Goal: Transaction & Acquisition: Purchase product/service

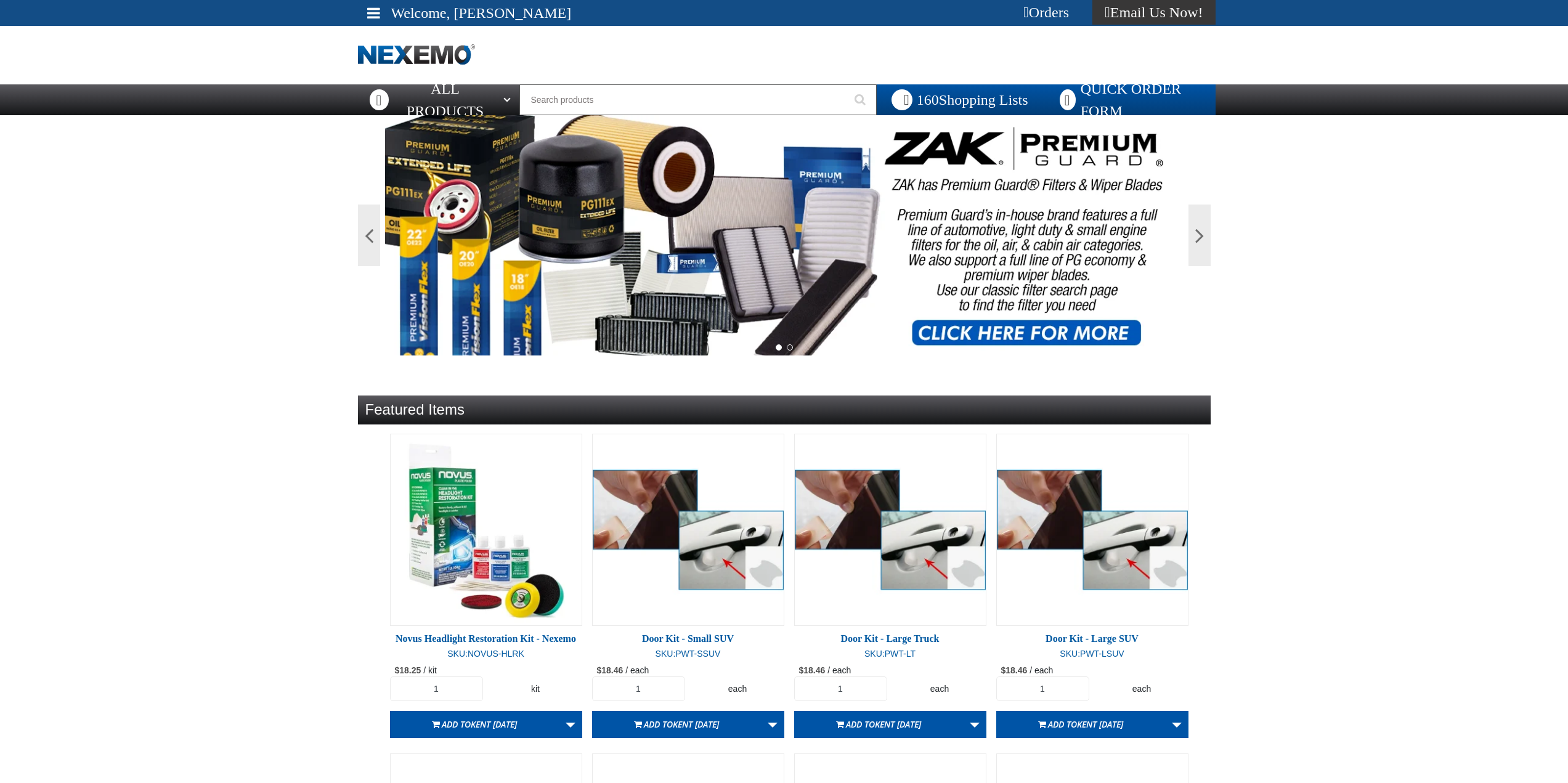
click at [1134, 92] on link "Quick Order Form" at bounding box center [1129, 100] width 173 height 31
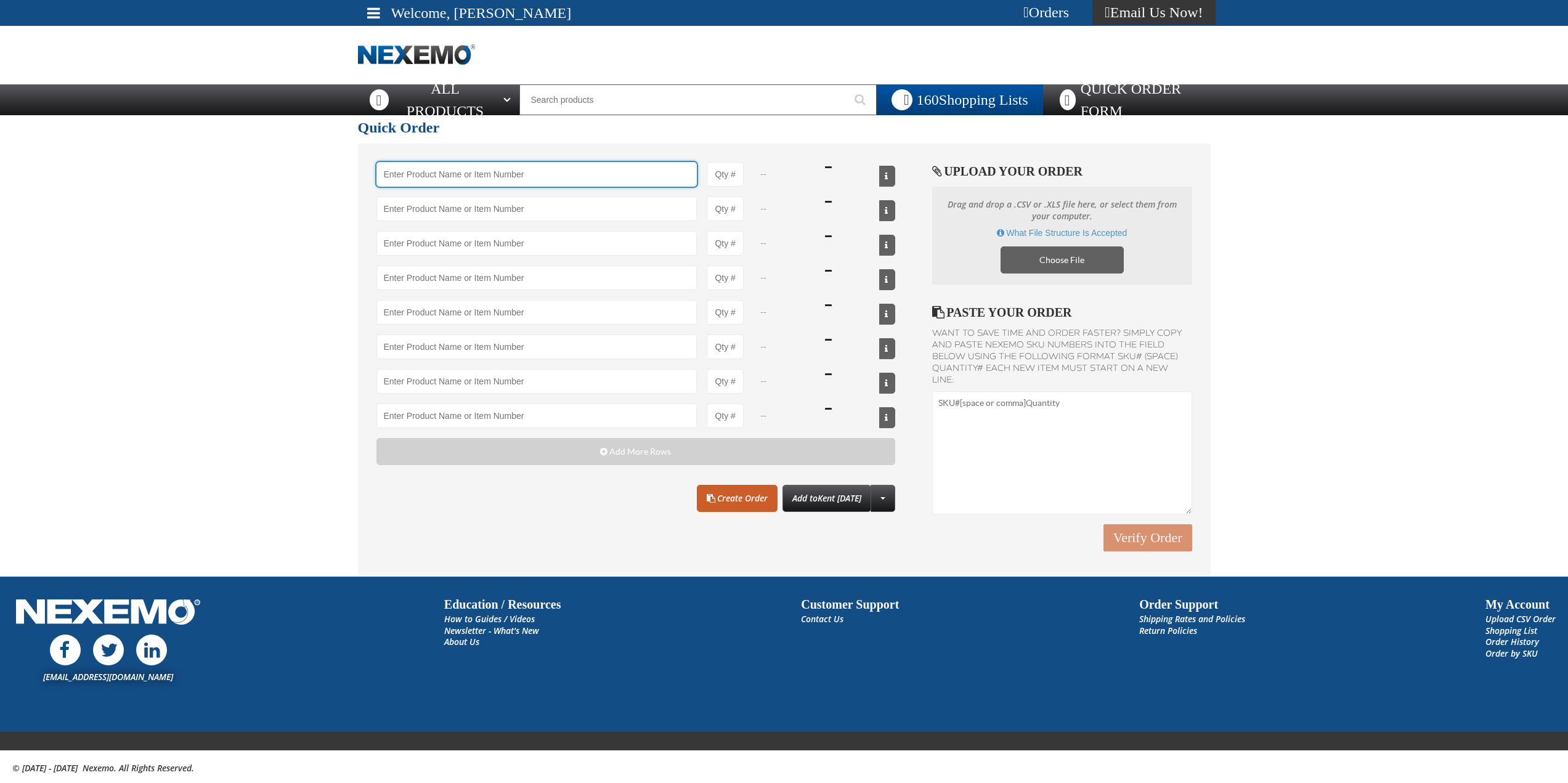
click at [466, 181] on input "Product" at bounding box center [536, 174] width 321 height 24
paste input "TCC2965-55-1"
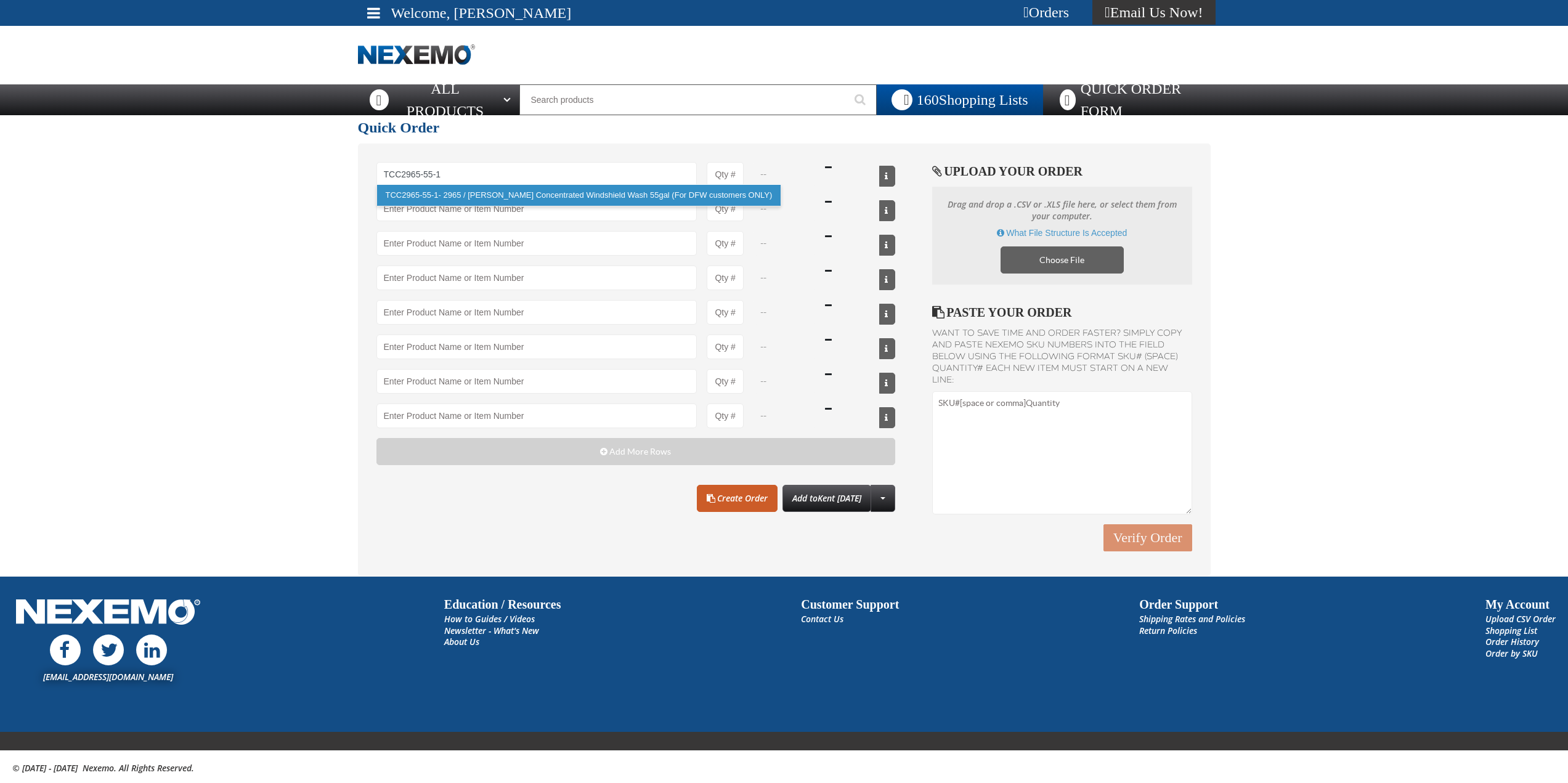
click at [462, 194] on link "TCC2965-55-1 - 2965 / Johnsen's Concentrated Windshield Wash 55gal (For DFW cus…" at bounding box center [579, 195] width 404 height 21
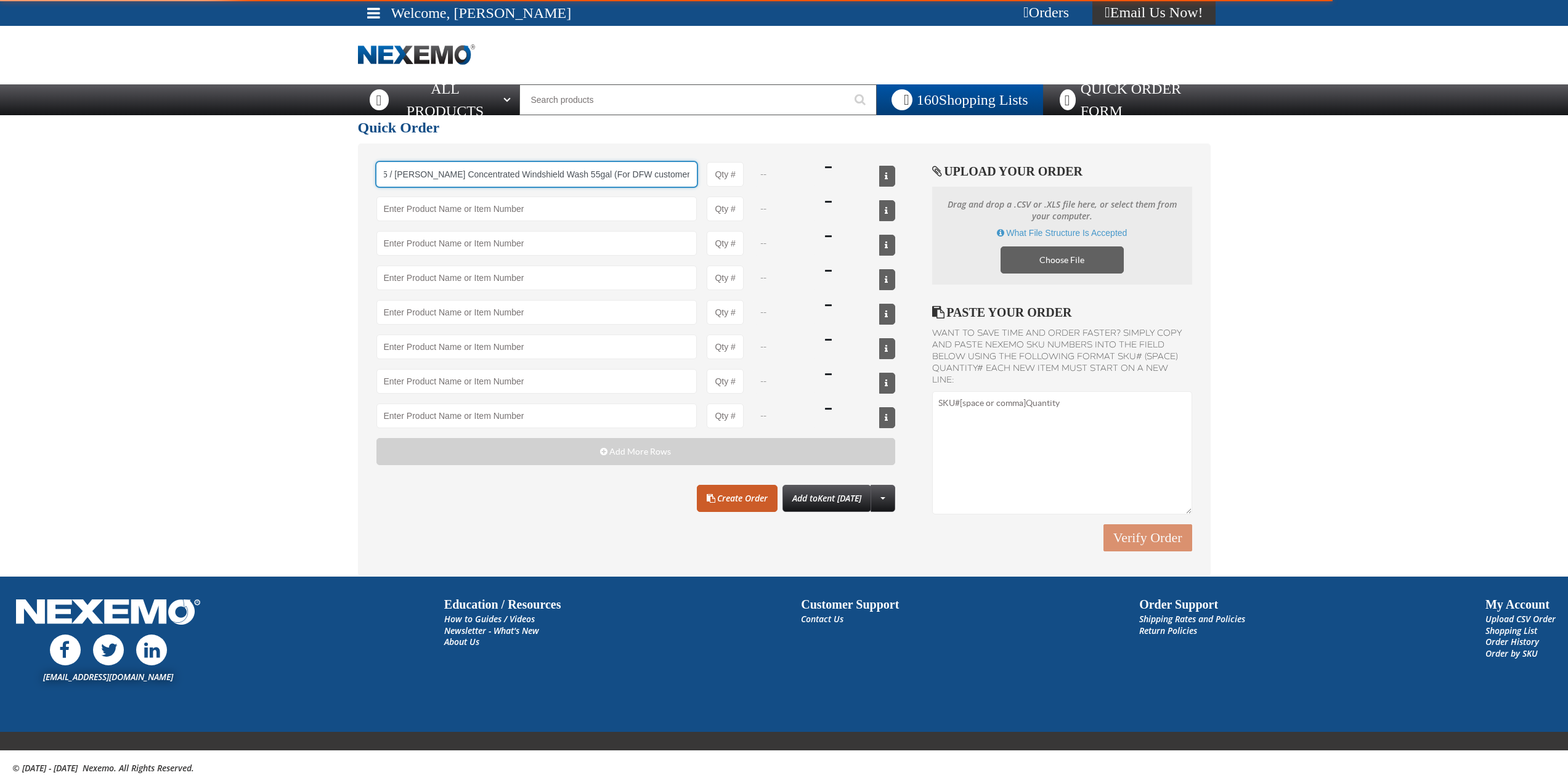
type input "TCC2965-55-1 - 2965 / Johnsen&#x27;s Concentrated Windshield Wash 55gal (For DF…"
type input "1"
select select "drum"
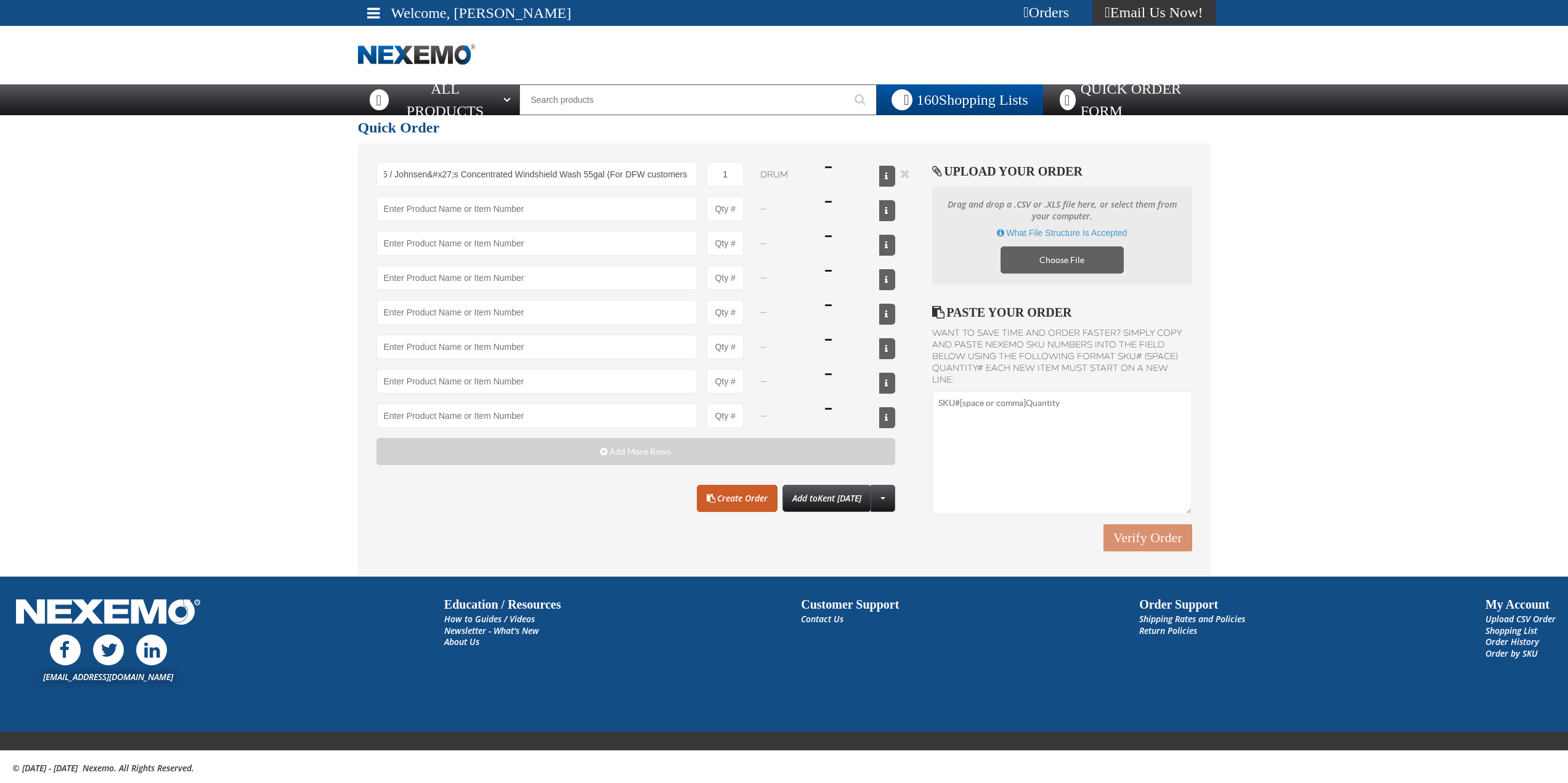
scroll to position [0, 0]
click at [903, 179] on button "Remove the current row" at bounding box center [905, 173] width 15 height 13
